Goal: Task Accomplishment & Management: Use online tool/utility

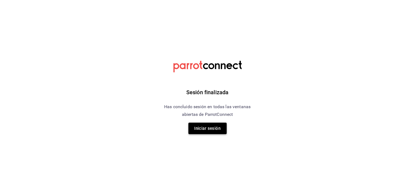
click at [204, 129] on button "Iniciar sesión" at bounding box center [207, 128] width 38 height 11
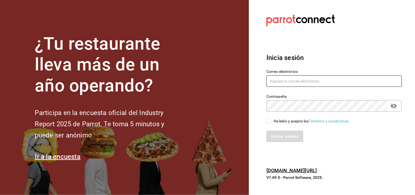
type input "[EMAIL_ADDRESS][DOMAIN_NAME]"
click at [269, 121] on input "He leído y acepto los Términos y condiciones." at bounding box center [268, 121] width 5 height 5
checkbox input "true"
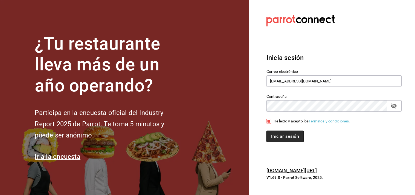
click at [276, 137] on button "Iniciar sesión" at bounding box center [284, 135] width 37 height 11
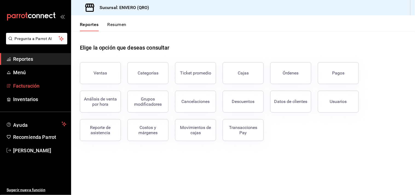
click at [21, 84] on span "Facturación" at bounding box center [39, 85] width 53 height 7
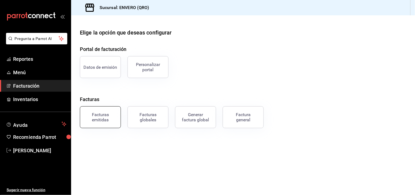
click at [102, 115] on div "Facturas emitidas" at bounding box center [100, 117] width 34 height 10
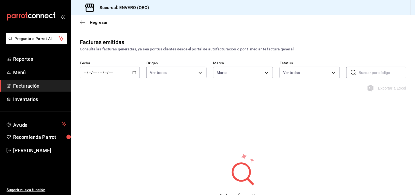
type input "77704a34-0683-4cbb-b40a-bda73e868864,159ee66d-dcce-4c4f-b837-83b83eda05ec"
click at [133, 73] on icon "button" at bounding box center [134, 73] width 4 height 4
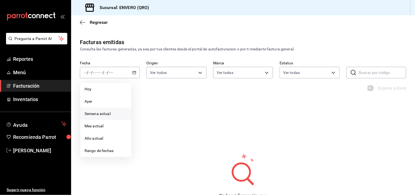
click at [92, 115] on span "Semana actual" at bounding box center [105, 114] width 42 height 6
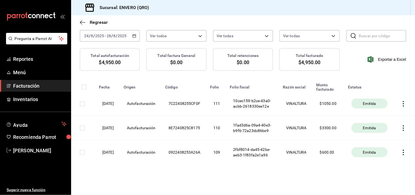
scroll to position [40, 0]
click at [390, 58] on span "Exportar a Excel" at bounding box center [387, 59] width 37 height 7
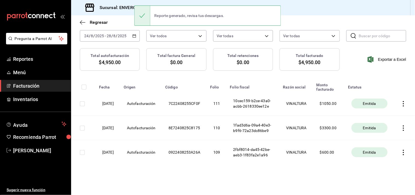
click at [401, 101] on icon "button" at bounding box center [403, 103] width 5 height 5
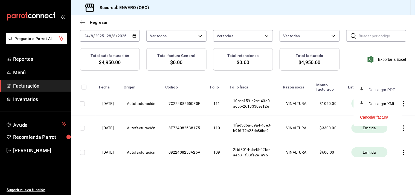
click at [383, 89] on div "Descargar PDF" at bounding box center [382, 90] width 26 height 4
